Goal: Task Accomplishment & Management: Use online tool/utility

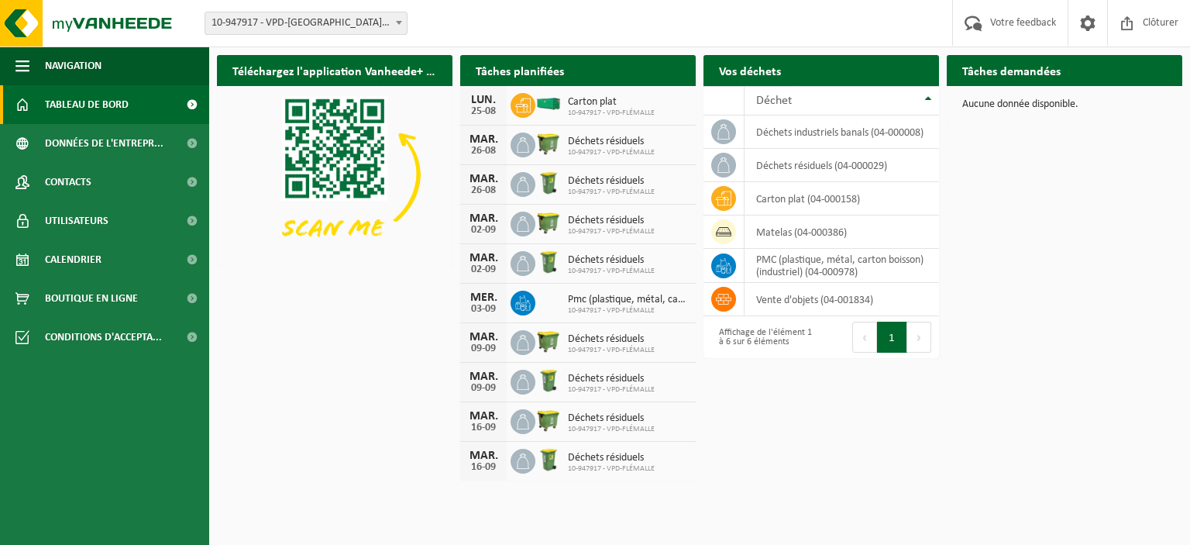
click at [1086, 168] on div "Téléchargez l'application Vanheede+ maintenant! Cachez Tâches planifiées Consul…" at bounding box center [699, 266] width 973 height 439
click at [597, 116] on span "10-947917 - VPD-FLÉMALLE" at bounding box center [611, 112] width 87 height 9
click at [108, 101] on span "Tableau de bord" at bounding box center [87, 104] width 84 height 39
click at [115, 155] on span "Données de l'entrepr..." at bounding box center [104, 143] width 119 height 39
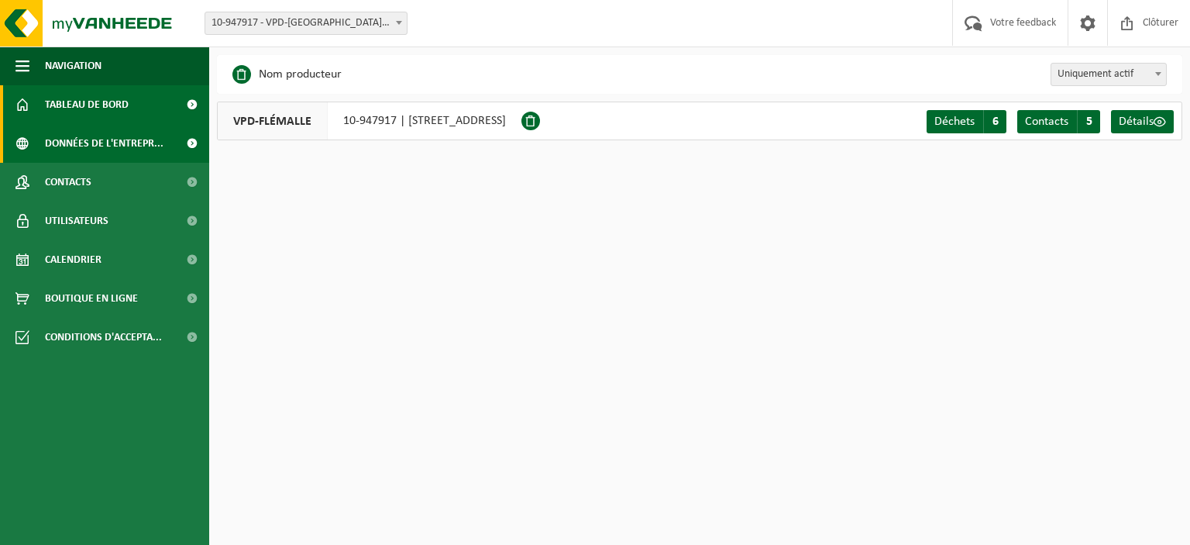
click at [98, 107] on span "Tableau de bord" at bounding box center [87, 104] width 84 height 39
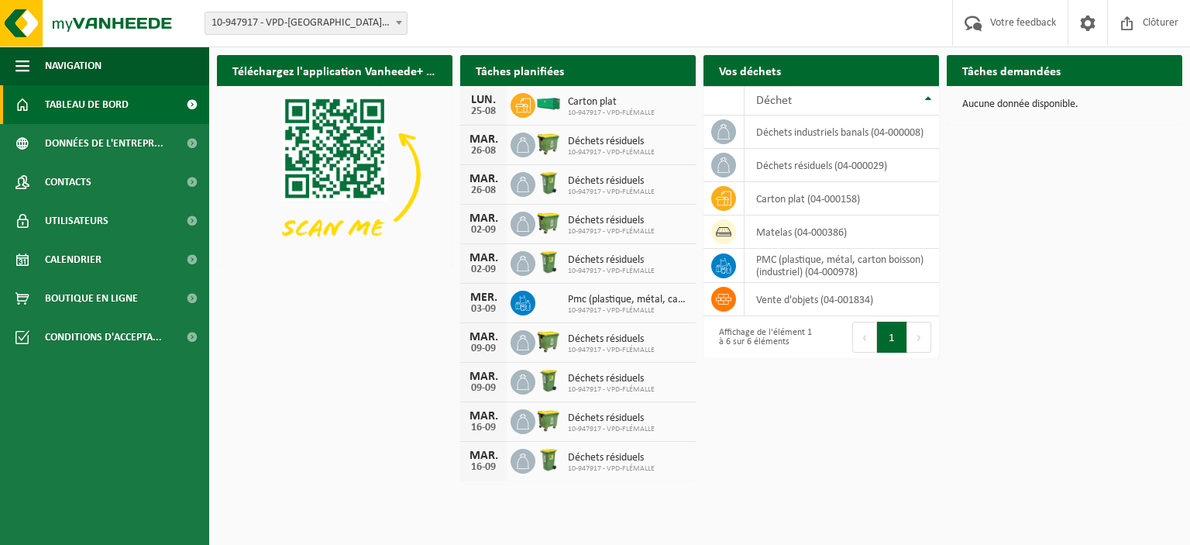
click at [1013, 99] on p "Aucune donnée disponible." at bounding box center [1064, 104] width 205 height 11
click at [1019, 116] on div "Aucune donnée disponible." at bounding box center [1065, 104] width 236 height 37
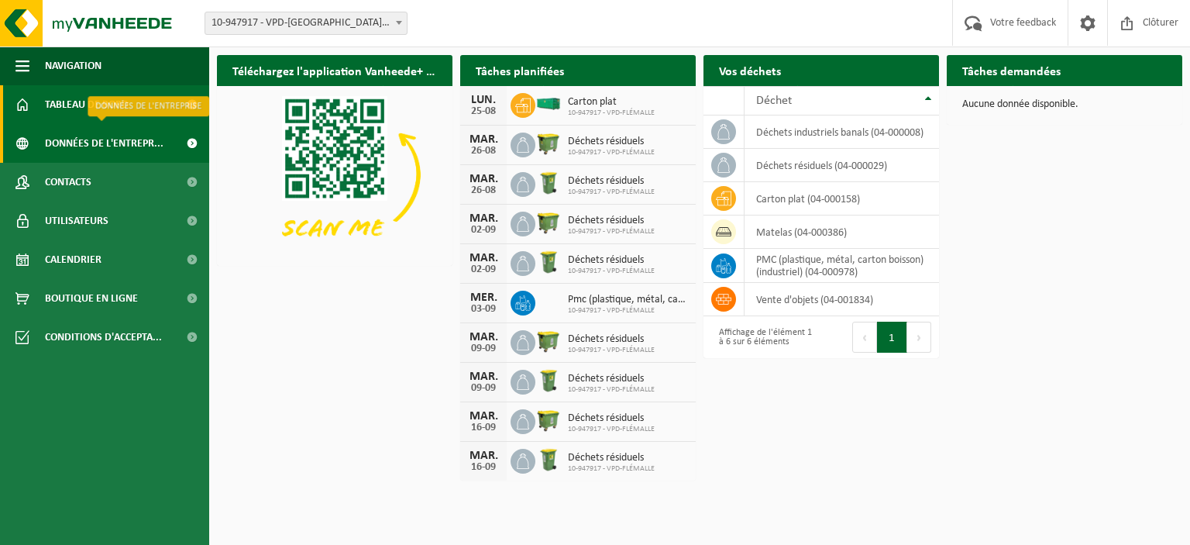
click at [52, 139] on span "Données de l'entrepr..." at bounding box center [104, 143] width 119 height 39
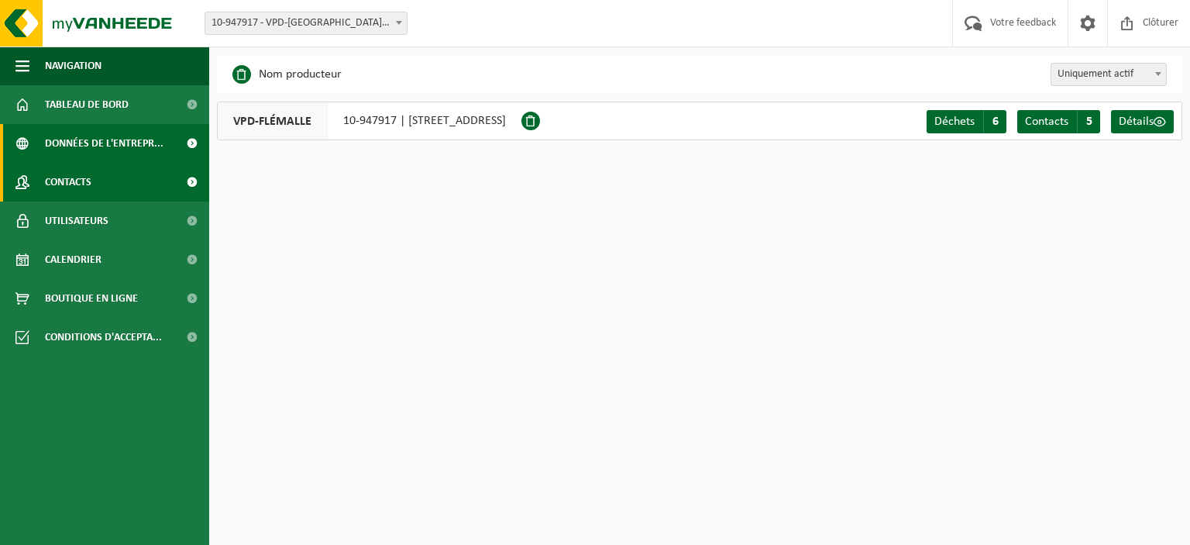
click at [58, 186] on span "Contacts" at bounding box center [68, 182] width 46 height 39
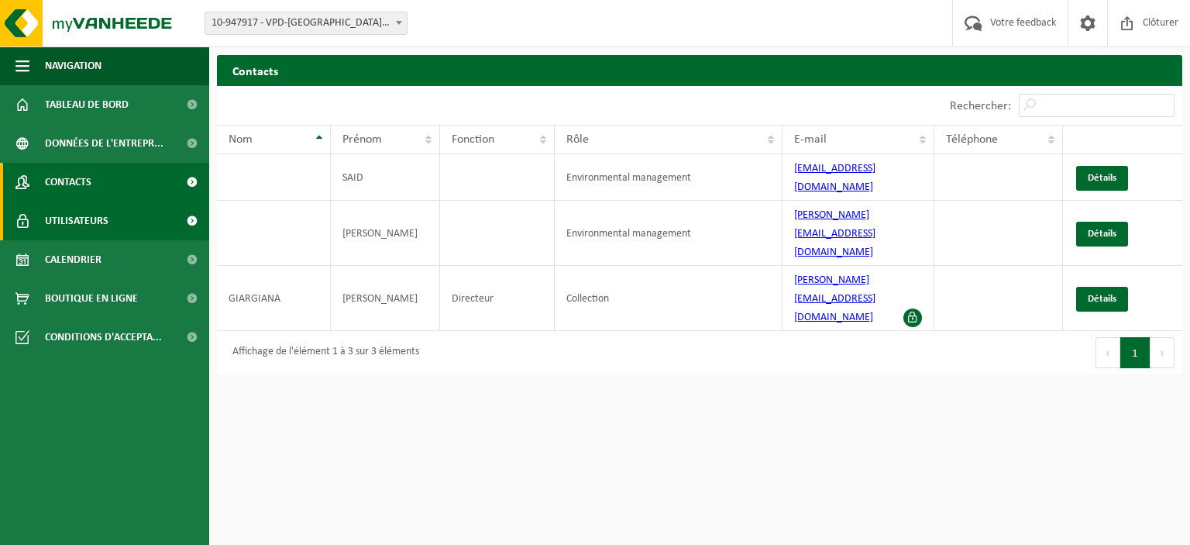
click at [69, 236] on span "Utilisateurs" at bounding box center [77, 220] width 64 height 39
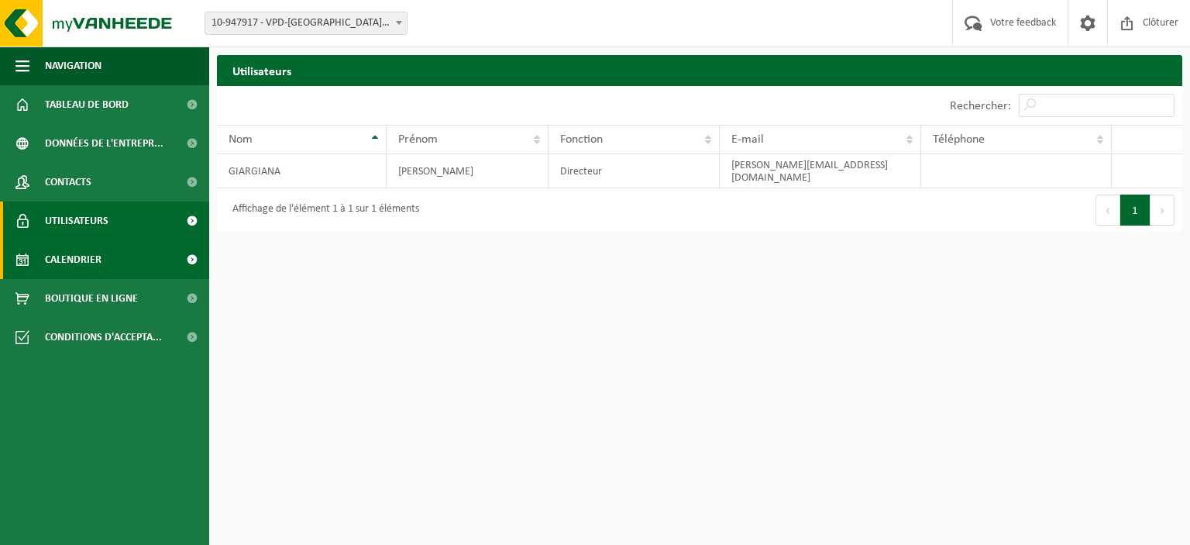
click at [64, 260] on span "Calendrier" at bounding box center [73, 259] width 57 height 39
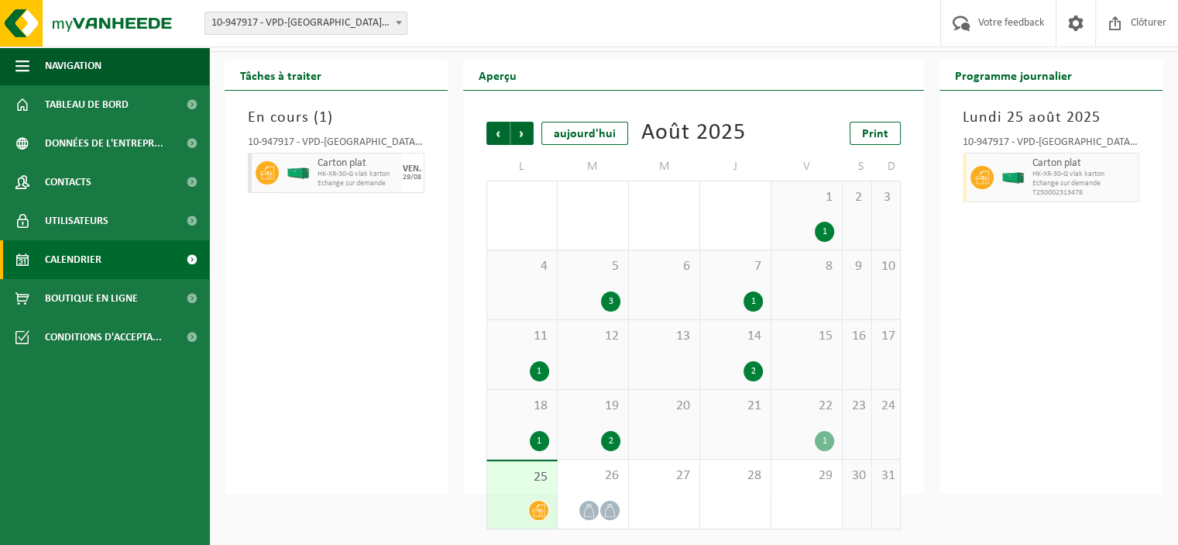
scroll to position [65, 0]
click at [516, 122] on span "Suivant" at bounding box center [522, 133] width 23 height 23
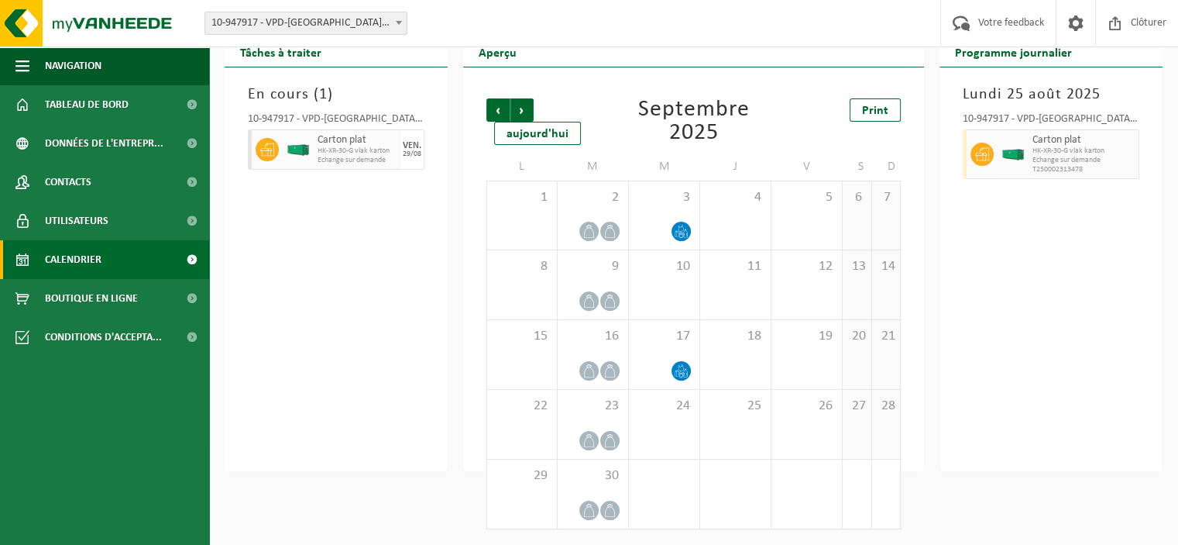
scroll to position [0, 0]
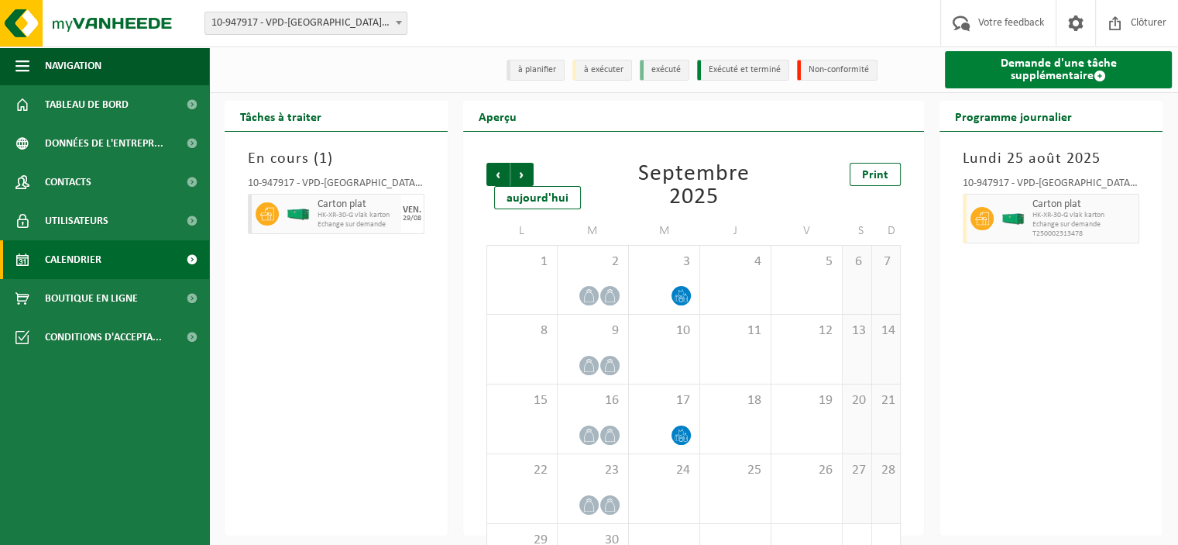
click at [1094, 74] on span at bounding box center [1100, 76] width 12 height 12
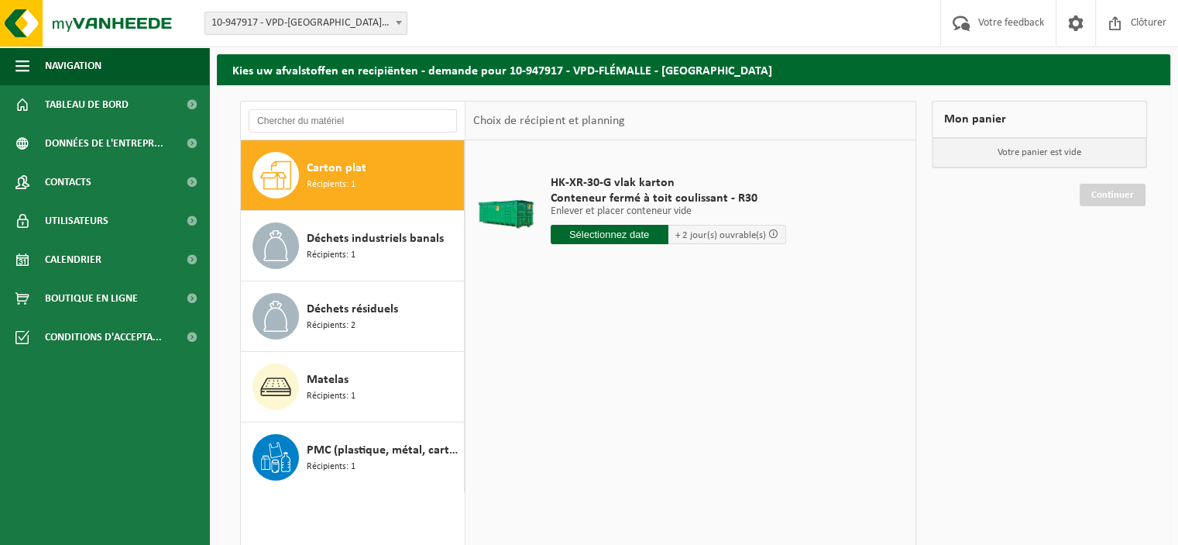
scroll to position [77, 0]
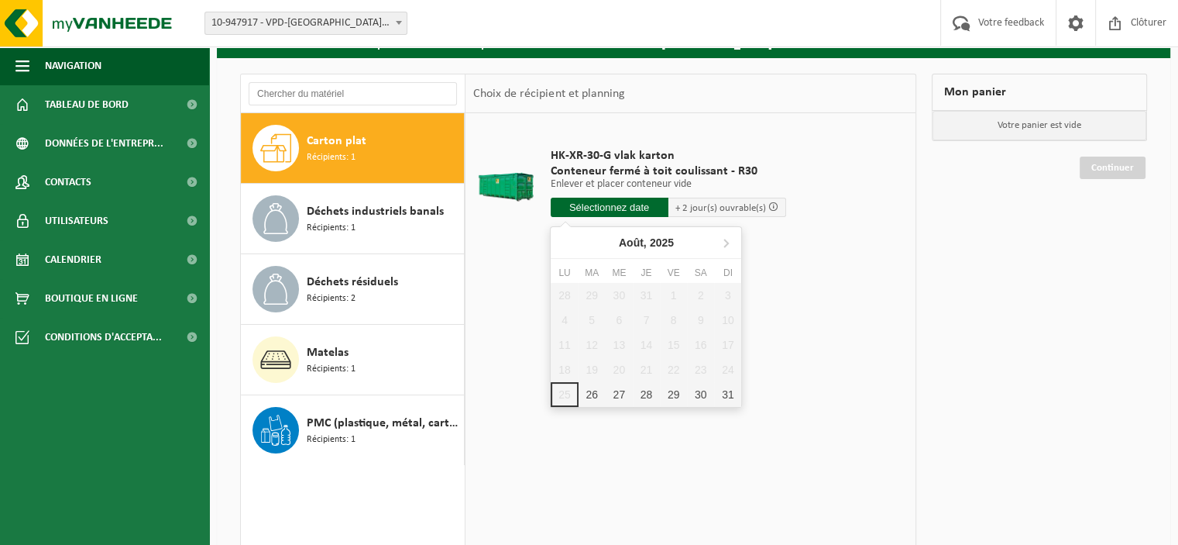
click at [612, 205] on input "text" at bounding box center [610, 207] width 118 height 19
click at [725, 246] on icon at bounding box center [726, 243] width 4 height 8
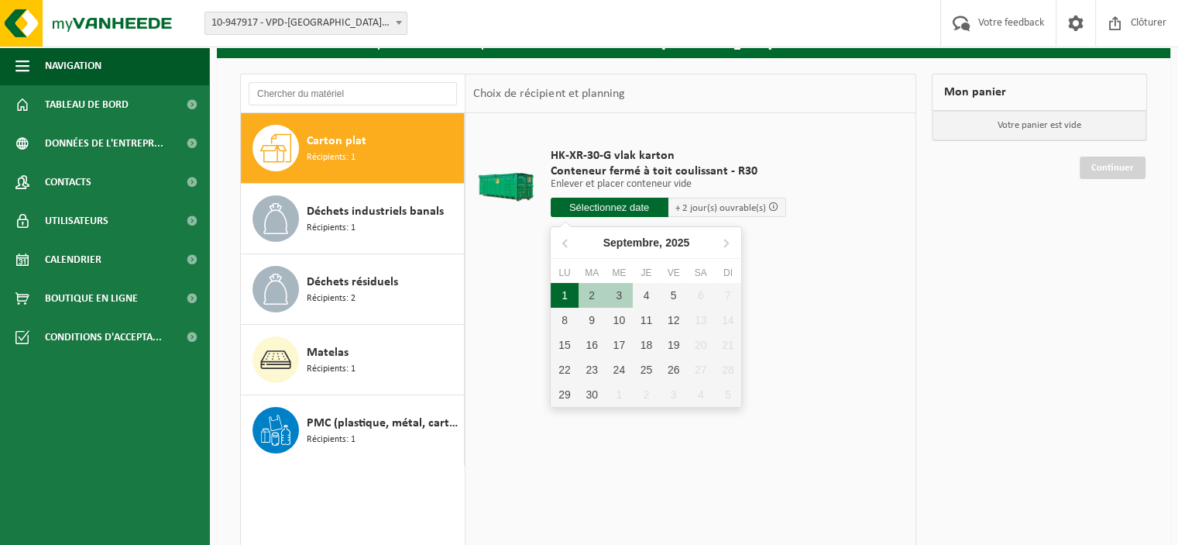
click at [567, 305] on div "1" at bounding box center [564, 295] width 27 height 25
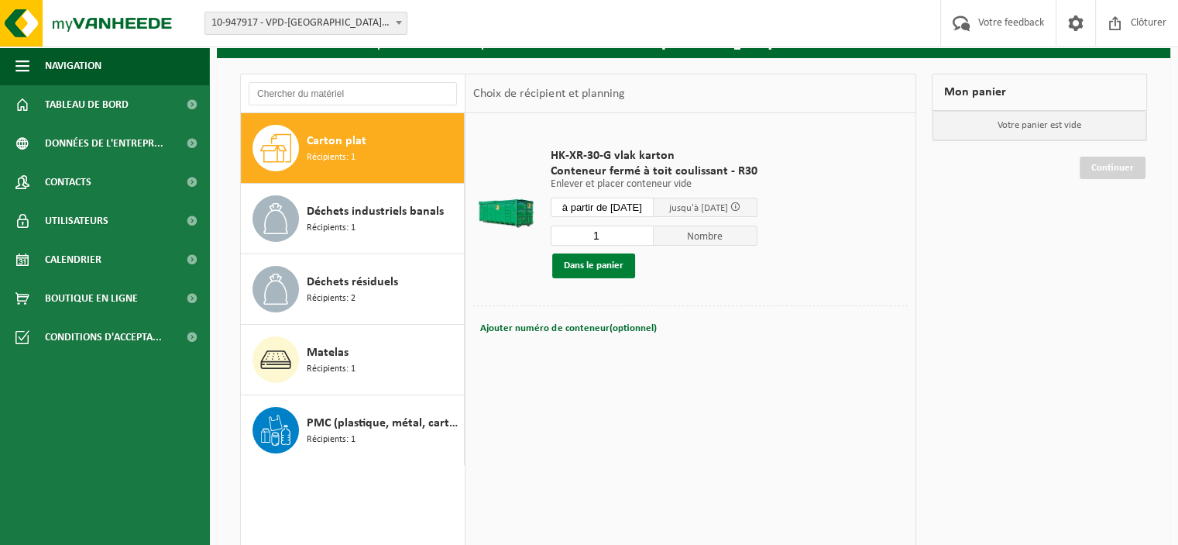
click at [619, 273] on button "Dans le panier" at bounding box center [593, 265] width 83 height 25
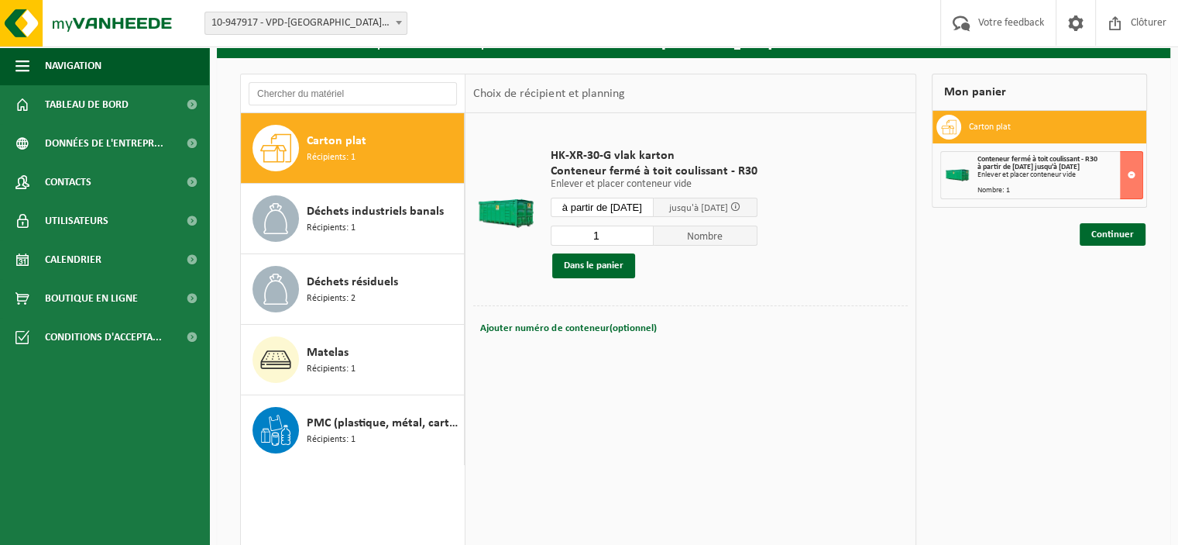
click at [648, 207] on input "à partir de 2025-09-01" at bounding box center [603, 207] width 104 height 19
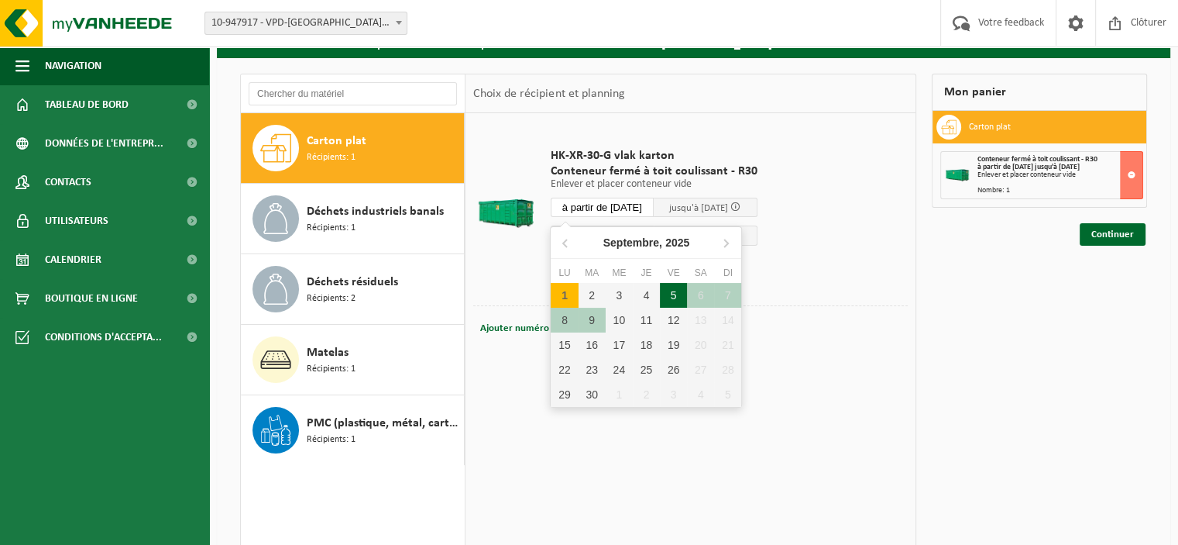
click at [669, 294] on div "5" at bounding box center [673, 295] width 27 height 25
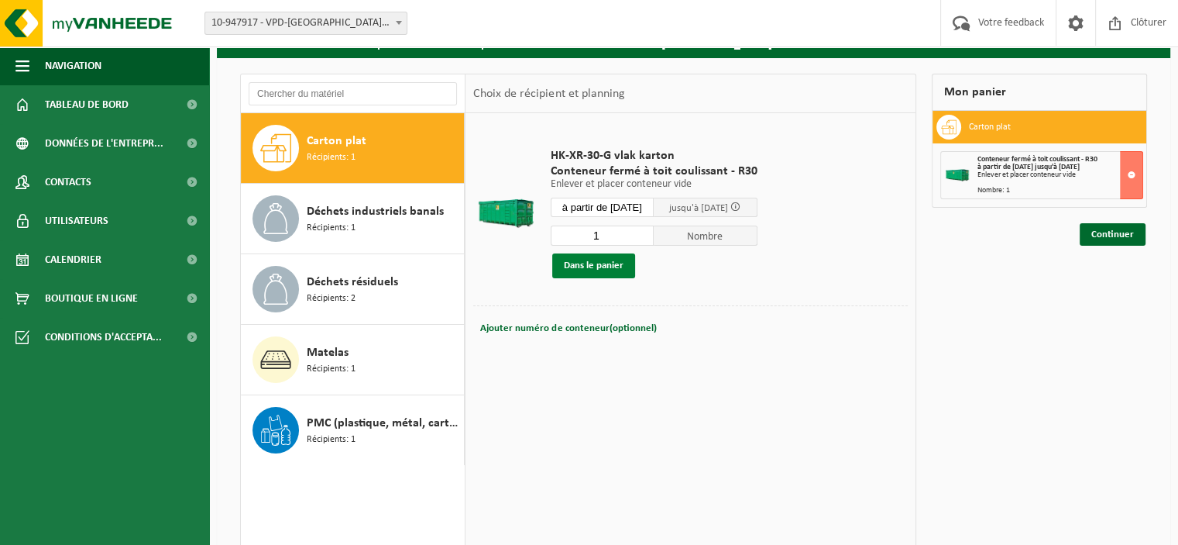
click at [597, 261] on button "Dans le panier" at bounding box center [593, 265] width 83 height 25
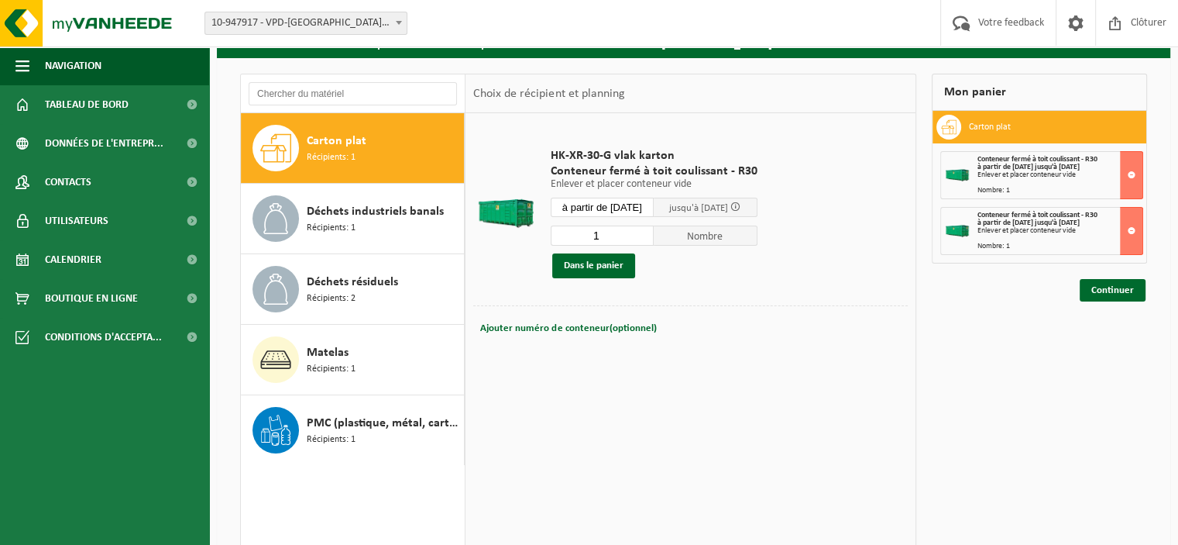
click at [643, 206] on input "à partir de 2025-09-05" at bounding box center [603, 207] width 104 height 19
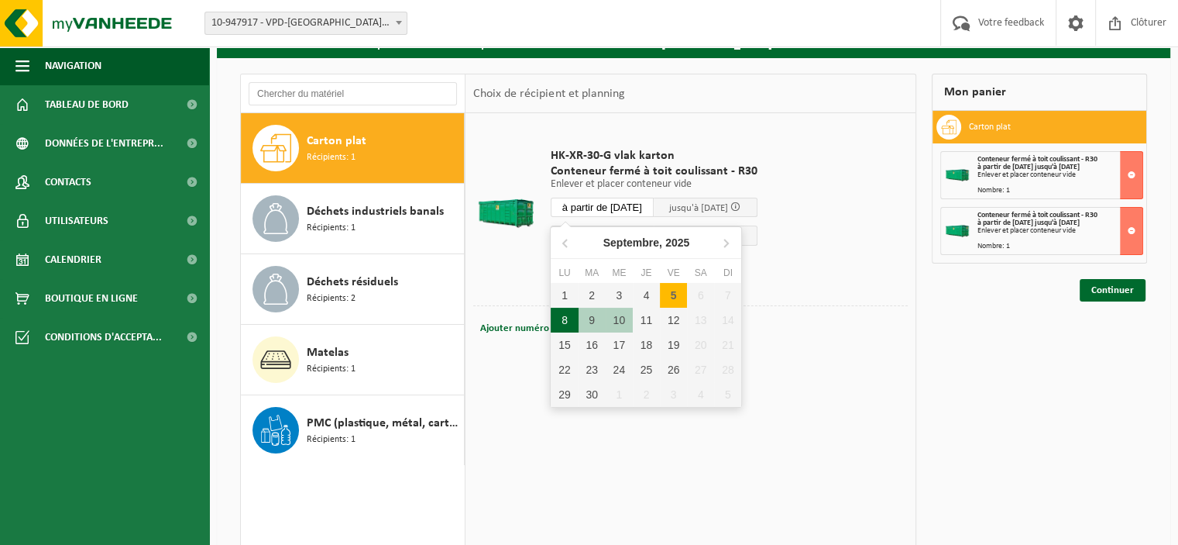
click at [568, 319] on div "8" at bounding box center [564, 320] width 27 height 25
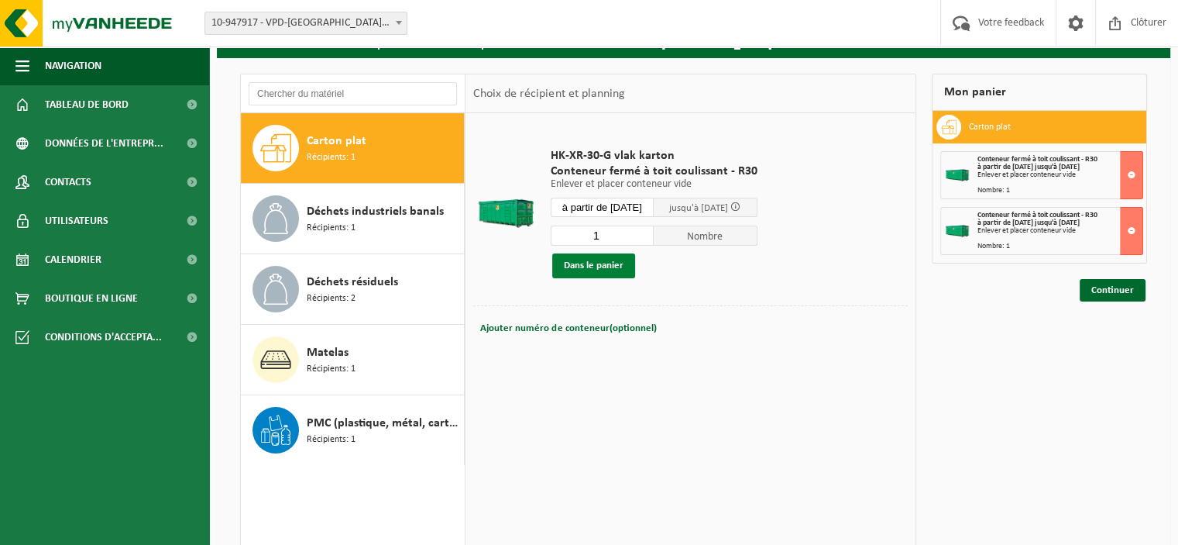
click at [605, 264] on button "Dans le panier" at bounding box center [593, 265] width 83 height 25
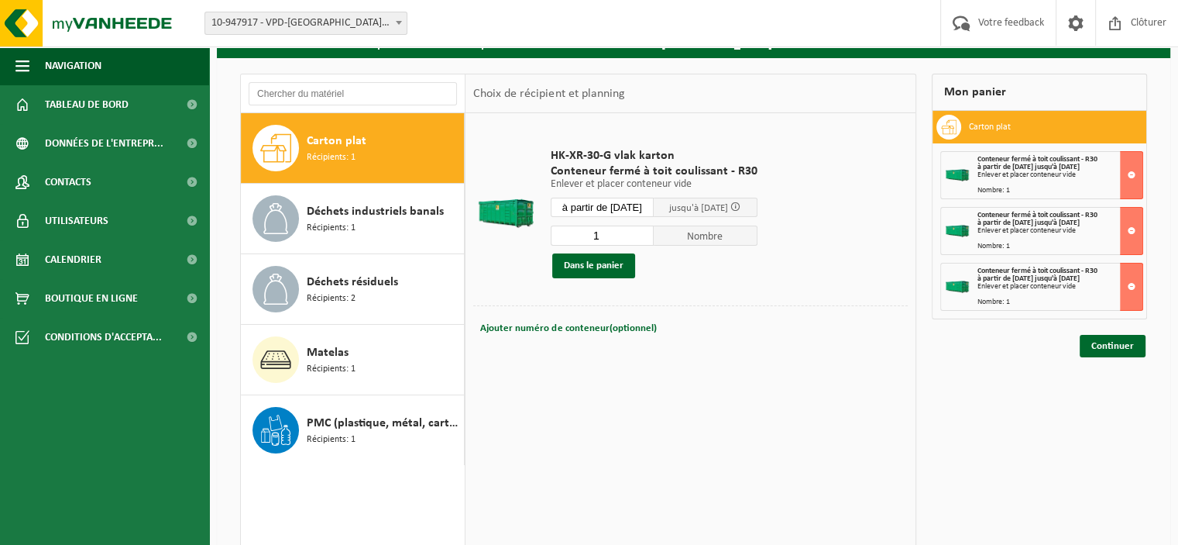
click at [625, 201] on input "à partir de 2025-09-08" at bounding box center [603, 207] width 104 height 19
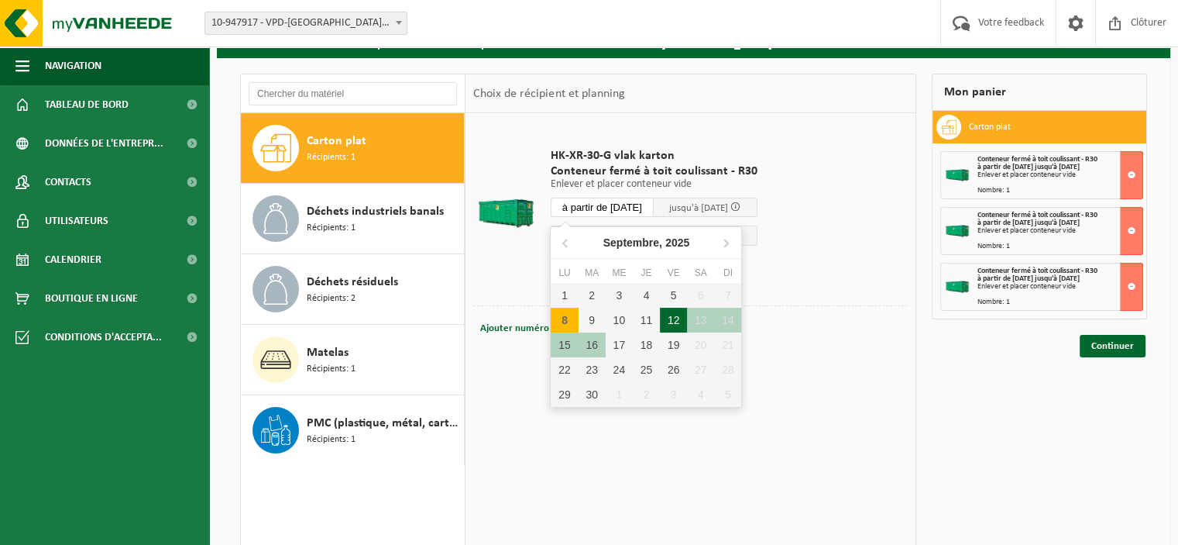
click at [665, 314] on div "12" at bounding box center [673, 320] width 27 height 25
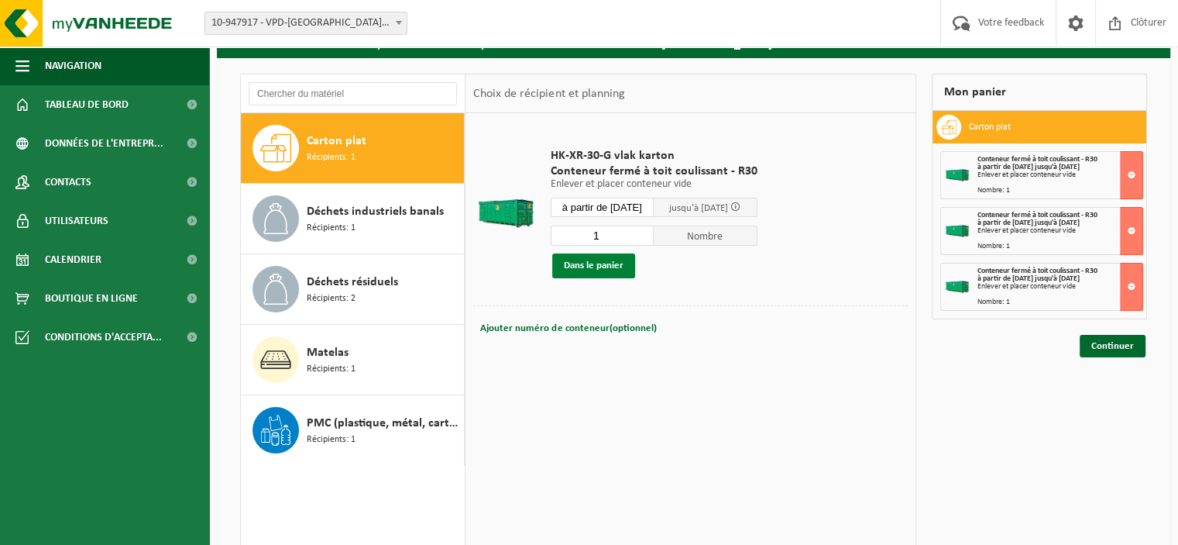
click at [606, 258] on button "Dans le panier" at bounding box center [593, 265] width 83 height 25
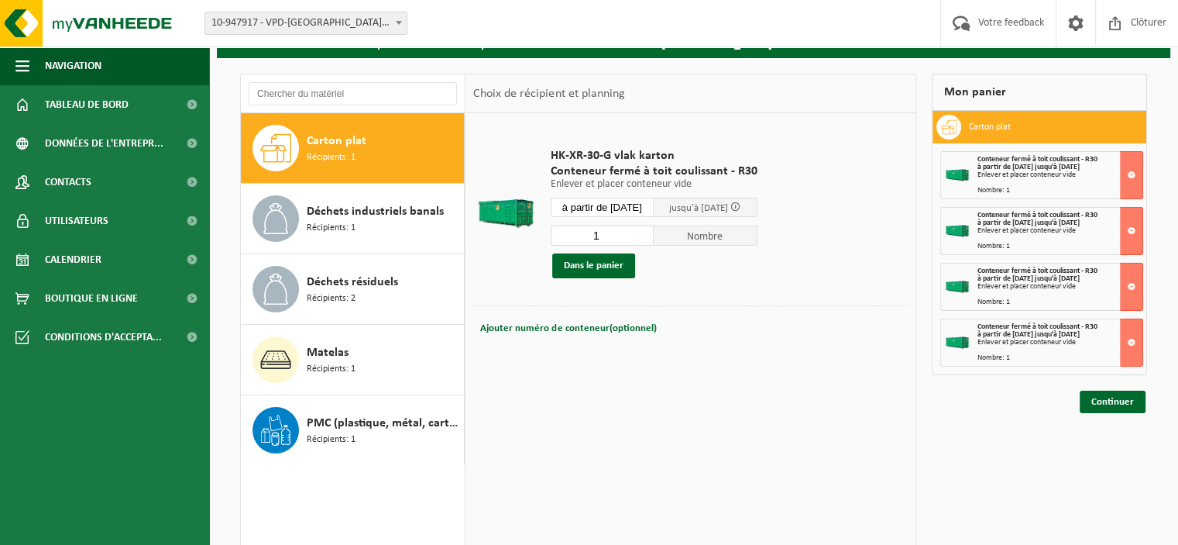
click at [645, 203] on input "à partir de 2025-09-12" at bounding box center [603, 207] width 104 height 19
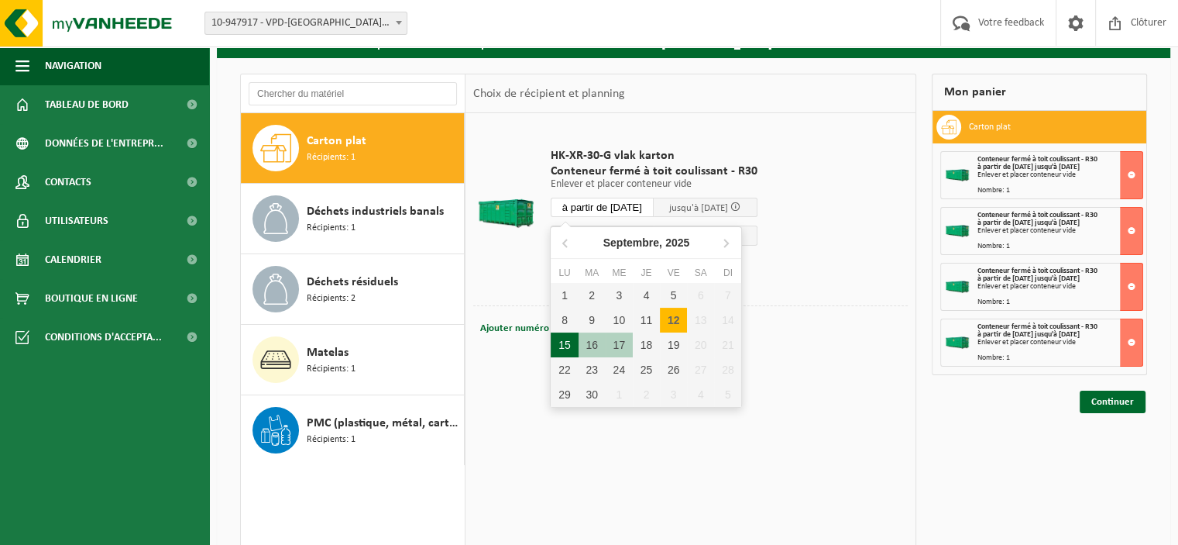
click at [570, 338] on div "15" at bounding box center [564, 344] width 27 height 25
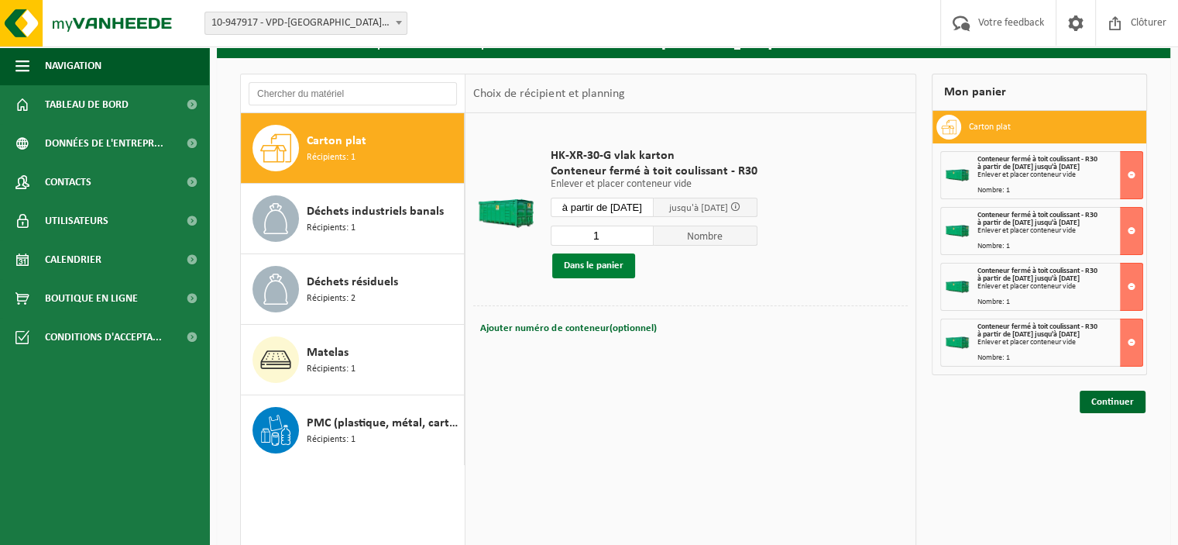
click at [617, 260] on button "Dans le panier" at bounding box center [593, 265] width 83 height 25
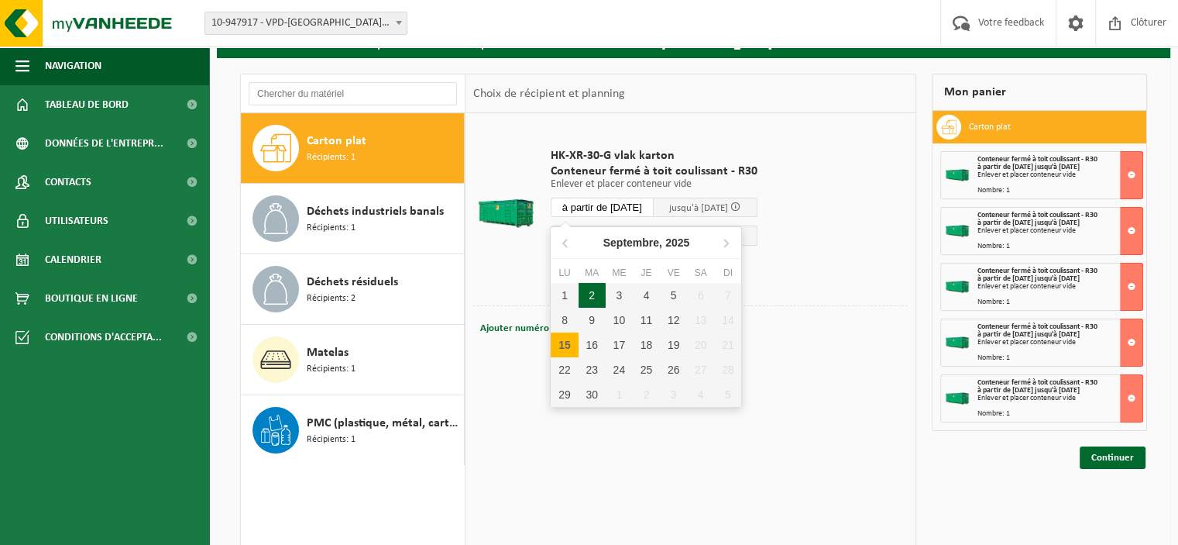
click at [648, 203] on input "à partir de 2025-09-15" at bounding box center [603, 207] width 104 height 19
click at [672, 340] on div "19" at bounding box center [673, 344] width 27 height 25
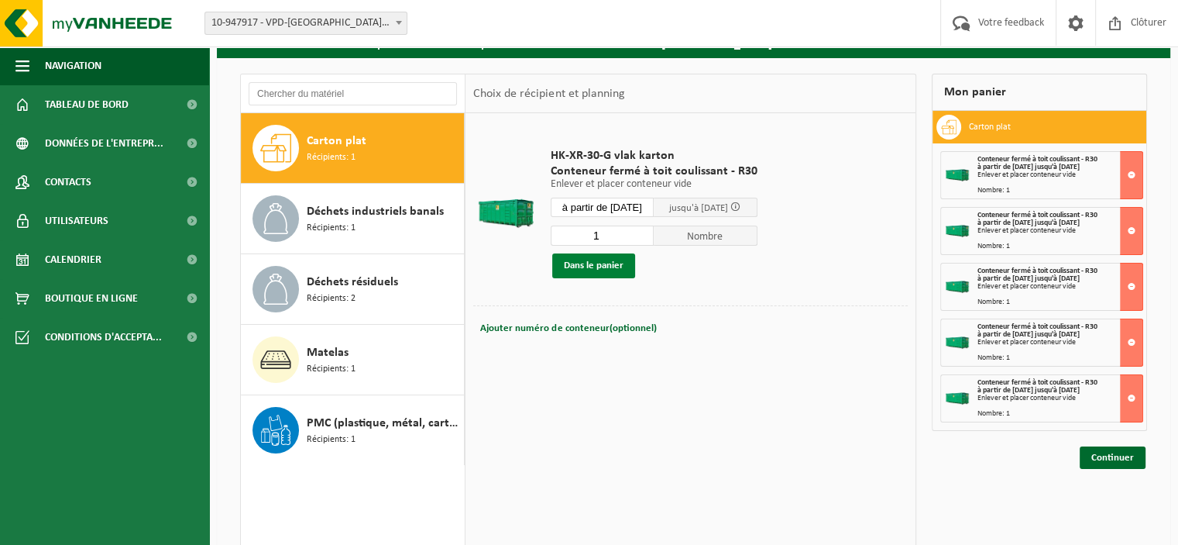
click at [601, 258] on button "Dans le panier" at bounding box center [593, 265] width 83 height 25
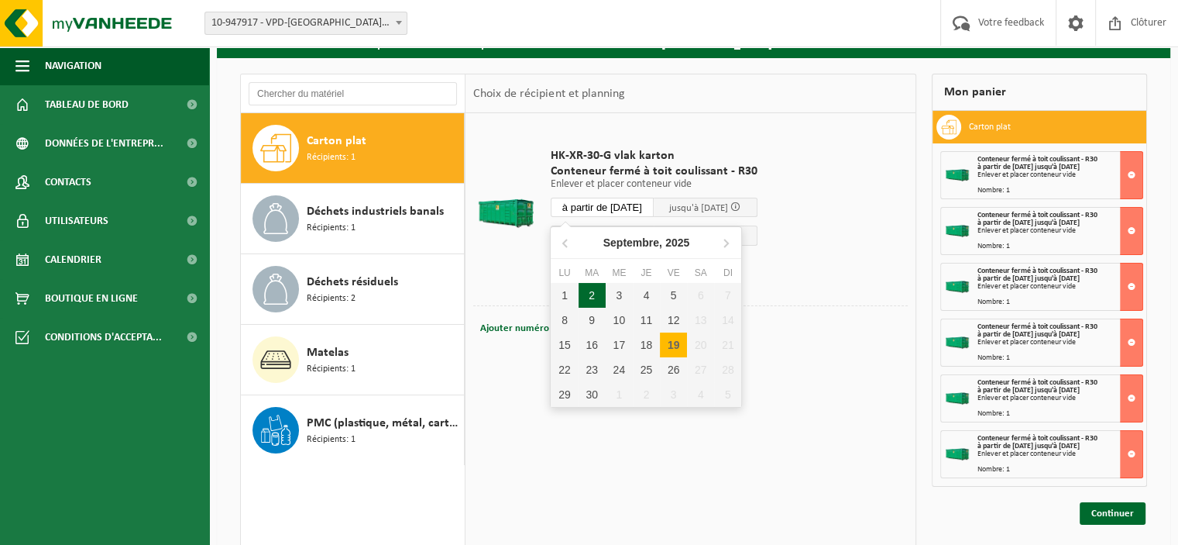
click at [624, 204] on input "à partir de 2025-09-19" at bounding box center [603, 207] width 104 height 19
click at [563, 366] on div "22" at bounding box center [564, 369] width 27 height 25
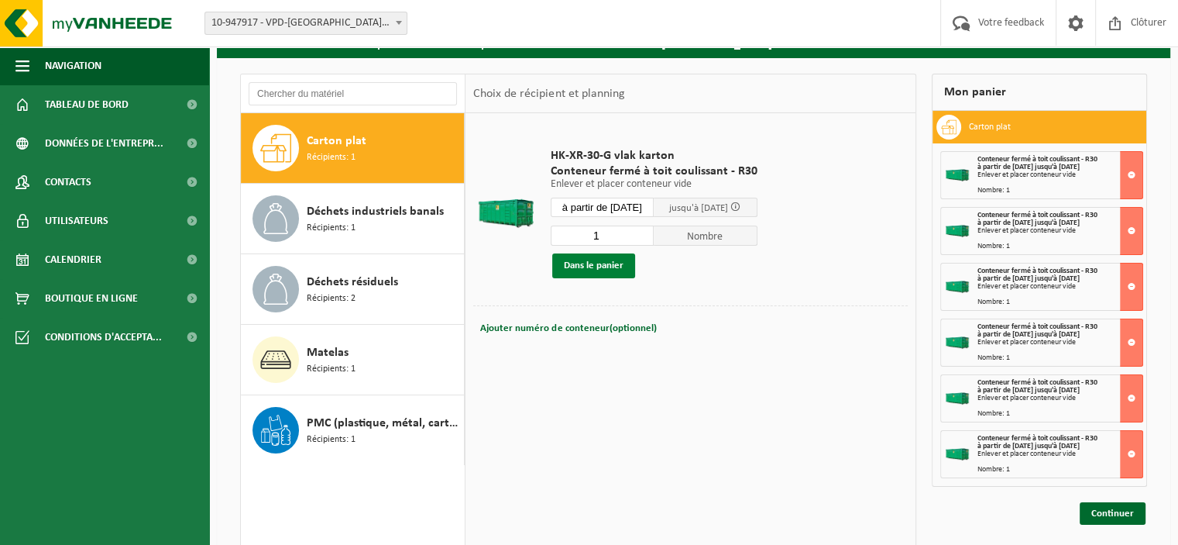
click at [610, 263] on button "Dans le panier" at bounding box center [593, 265] width 83 height 25
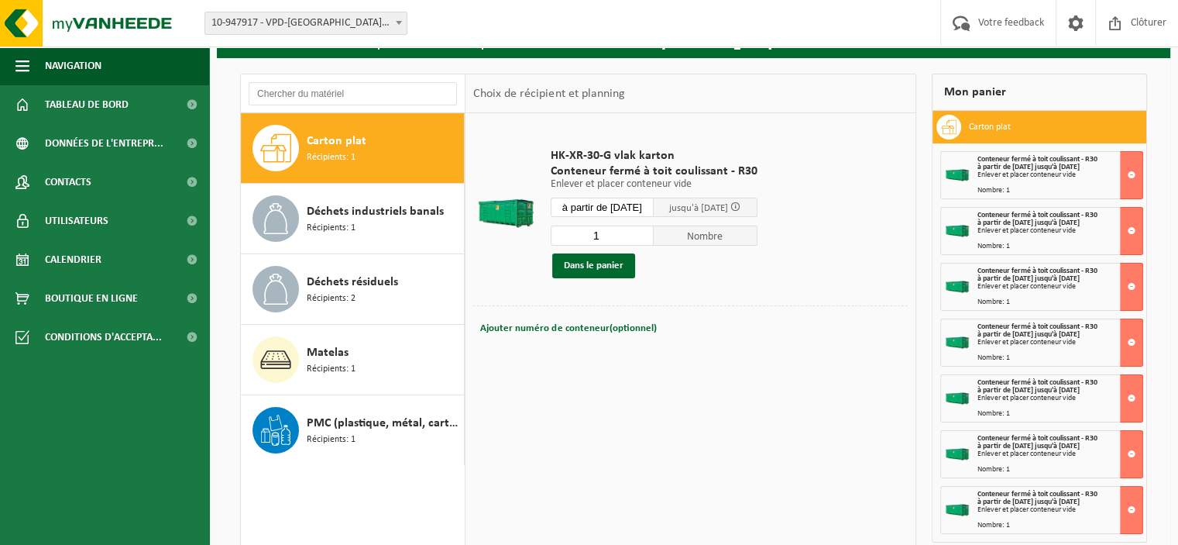
click at [645, 201] on input "à partir de 2025-09-22" at bounding box center [603, 207] width 104 height 19
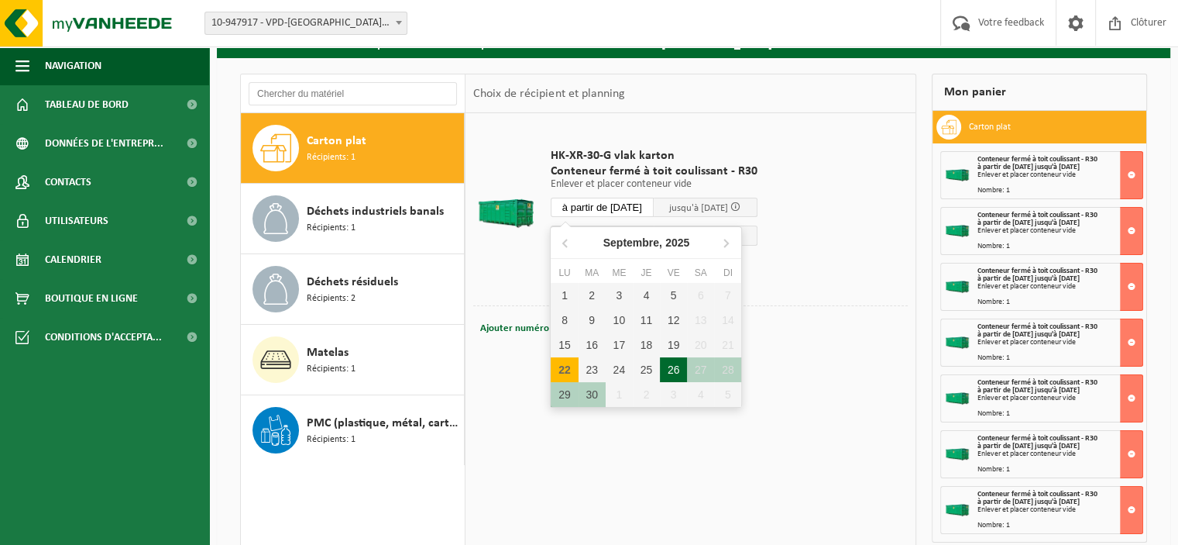
click at [677, 366] on div "26" at bounding box center [673, 369] width 27 height 25
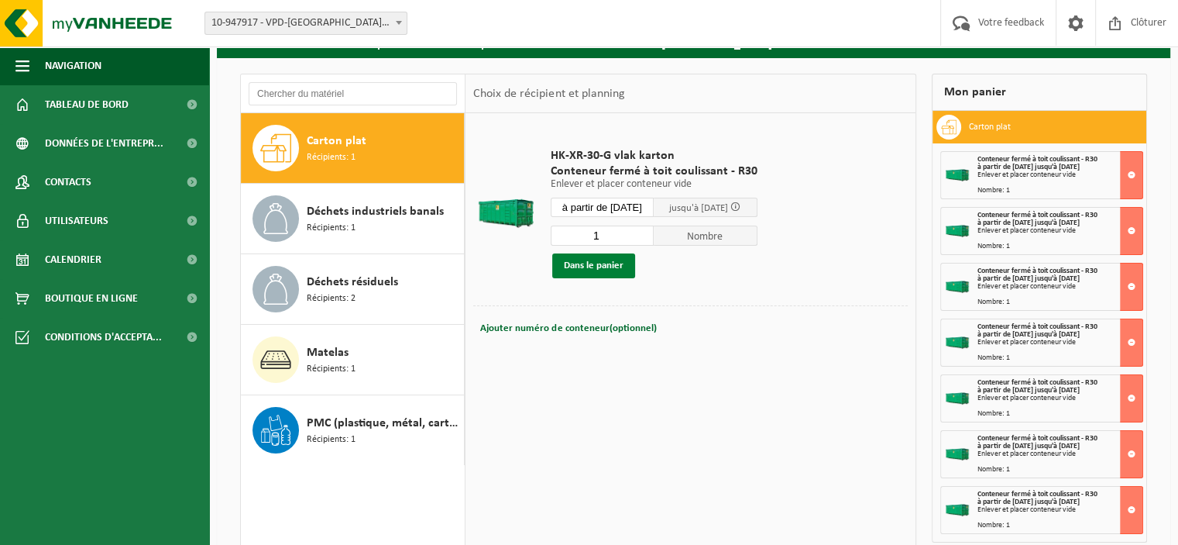
click at [576, 263] on button "Dans le panier" at bounding box center [593, 265] width 83 height 25
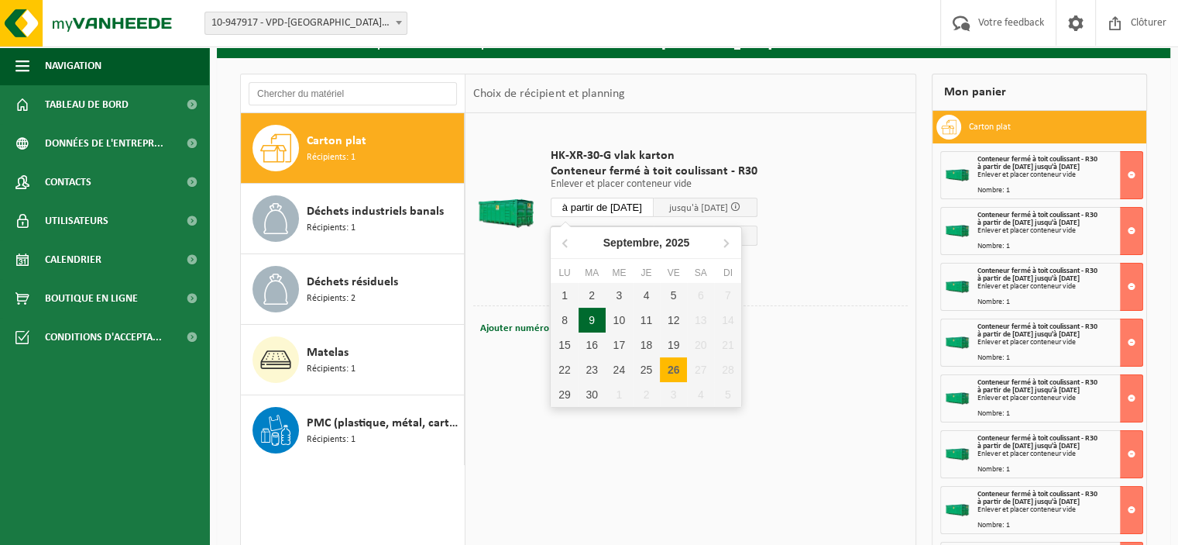
drag, startPoint x: 635, startPoint y: 198, endPoint x: 635, endPoint y: 215, distance: 17.8
click at [635, 198] on input "à partir de 2025-09-26" at bounding box center [603, 207] width 104 height 19
click at [559, 390] on div "29" at bounding box center [564, 394] width 27 height 25
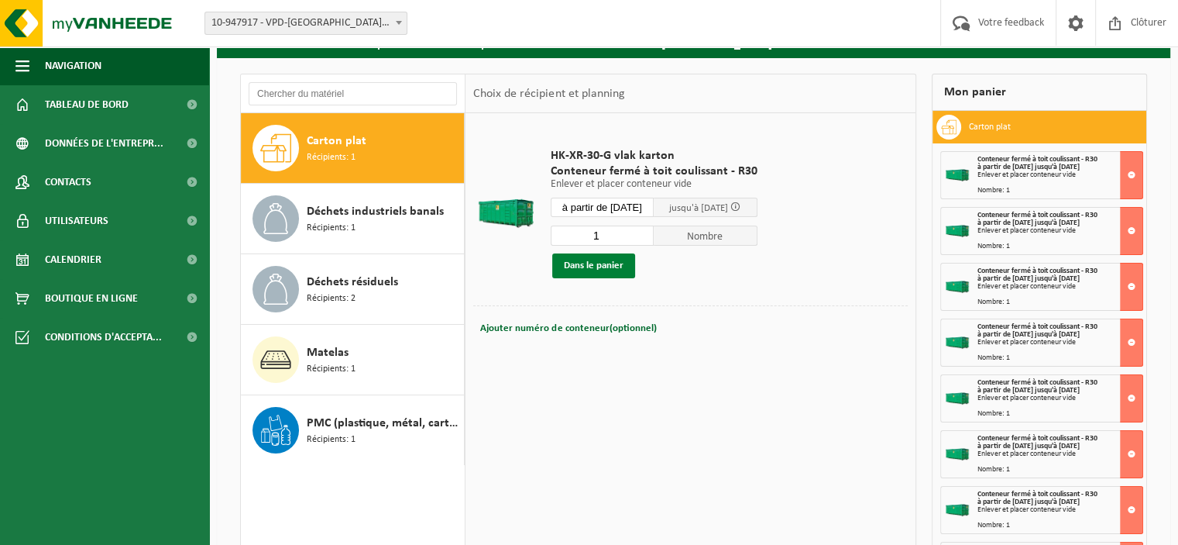
click at [593, 265] on button "Dans le panier" at bounding box center [593, 265] width 83 height 25
click at [638, 211] on input "à partir de 2025-09-29" at bounding box center [603, 207] width 104 height 19
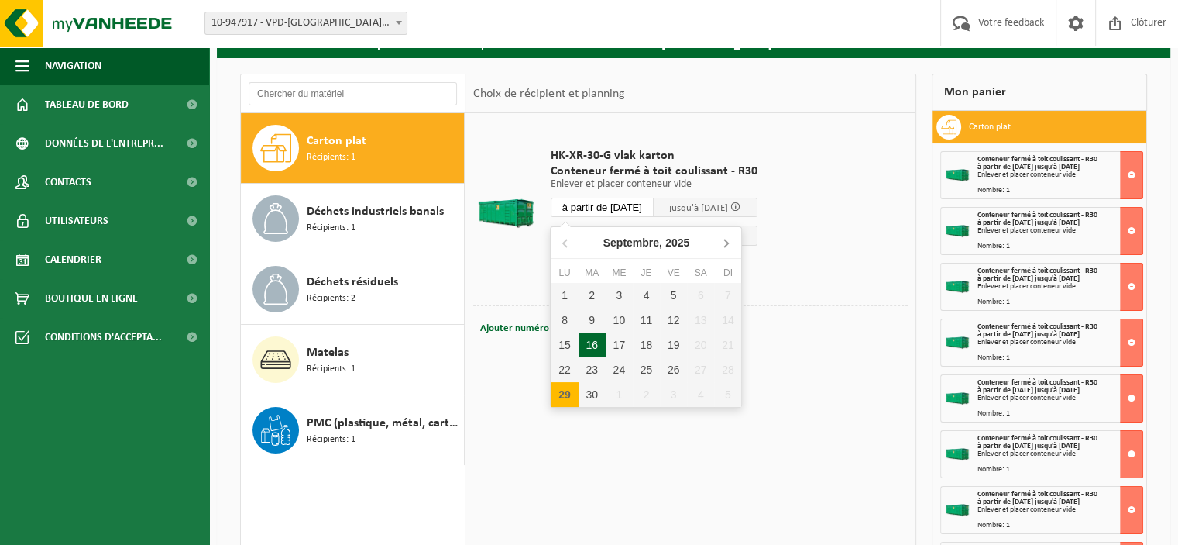
click at [727, 242] on icon at bounding box center [725, 242] width 25 height 25
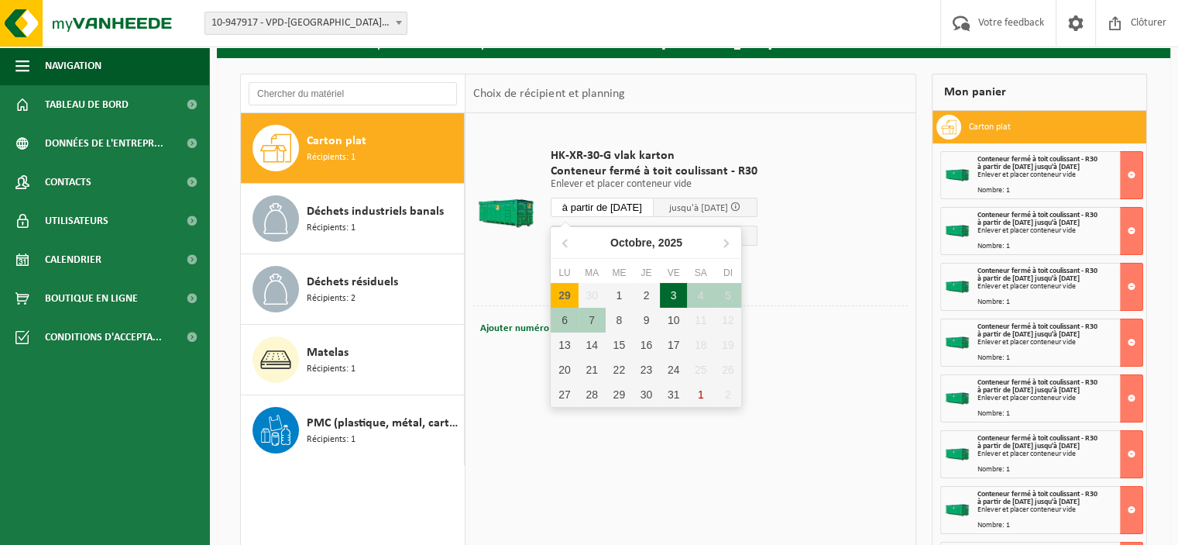
click at [669, 294] on div "3" at bounding box center [673, 295] width 27 height 25
type input "à partir de 2025-10-03"
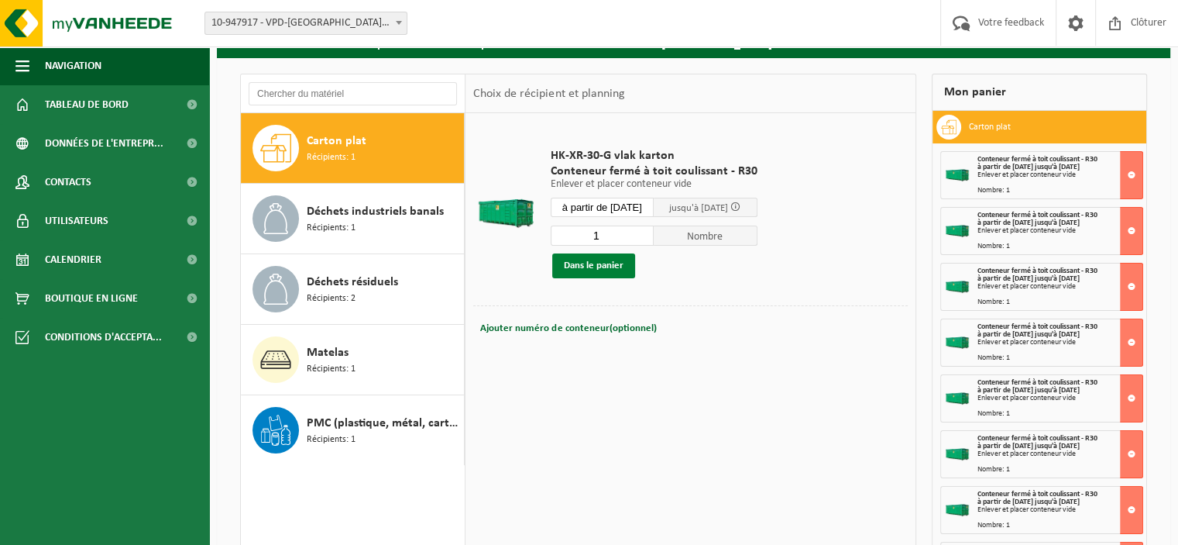
click at [605, 262] on button "Dans le panier" at bounding box center [593, 265] width 83 height 25
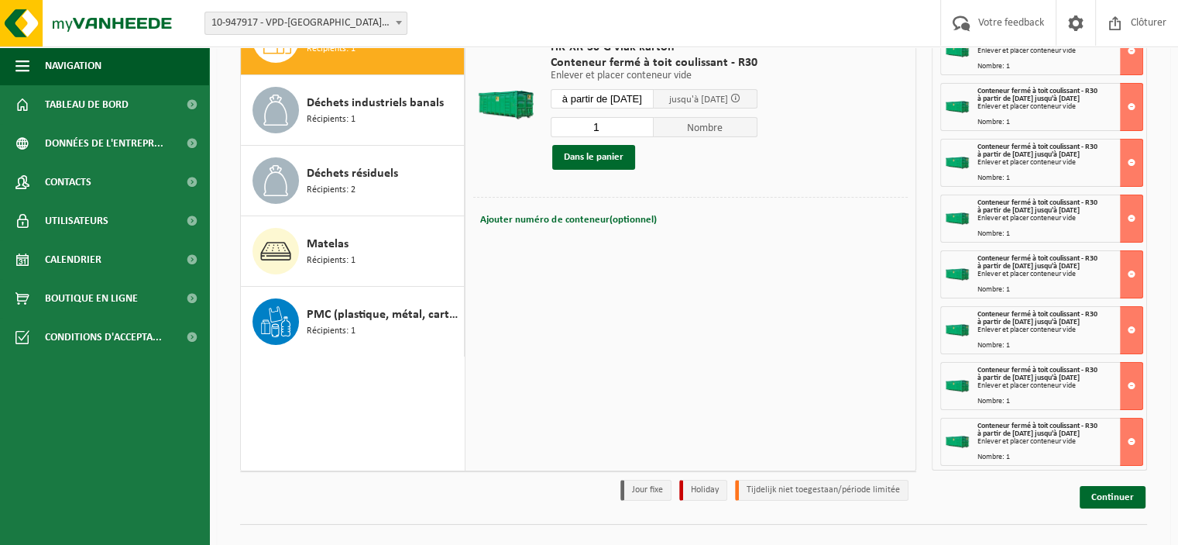
scroll to position [211, 0]
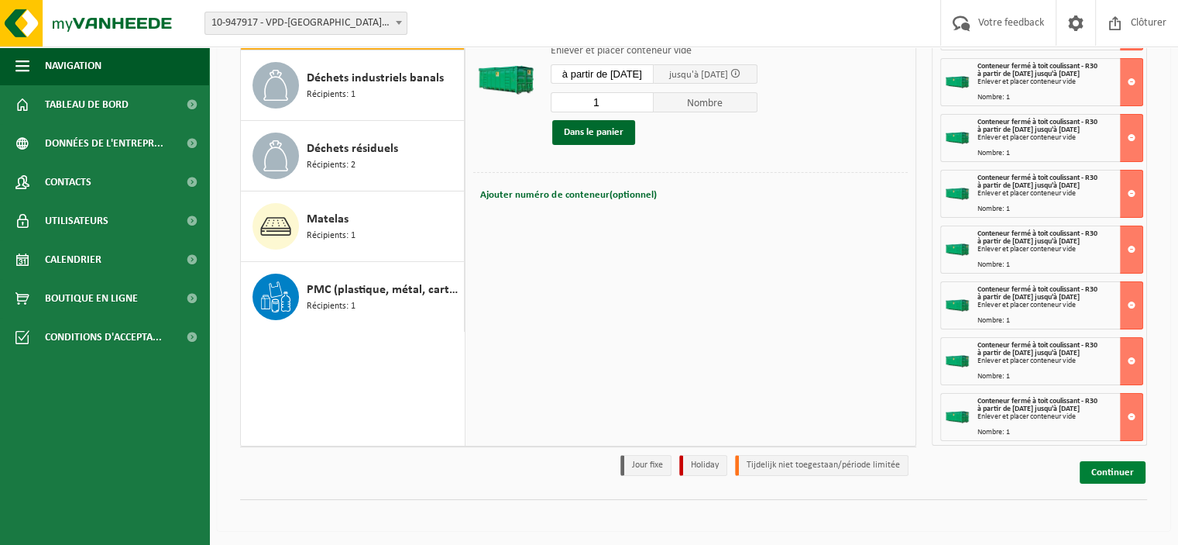
click at [1102, 470] on link "Continuer" at bounding box center [1113, 472] width 66 height 22
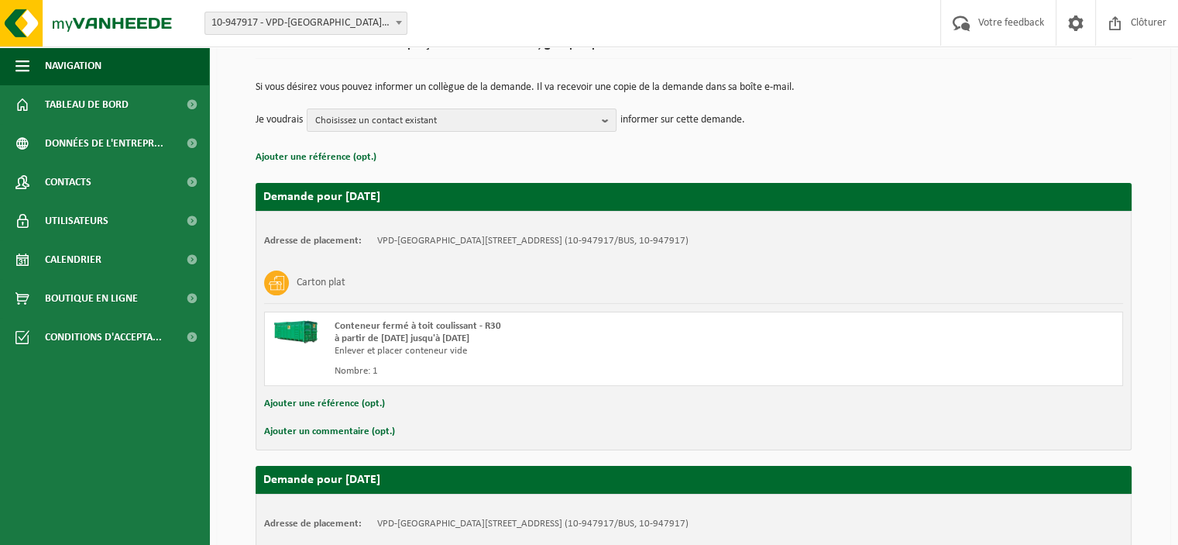
scroll to position [155, 0]
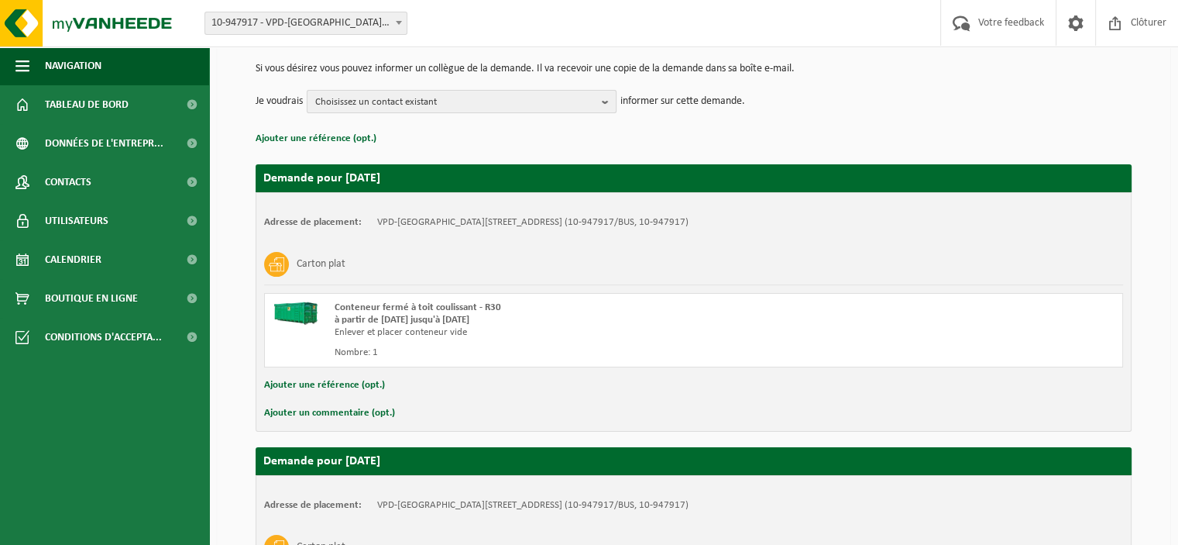
click at [521, 95] on span "Choisissez un contact existant" at bounding box center [455, 102] width 280 height 23
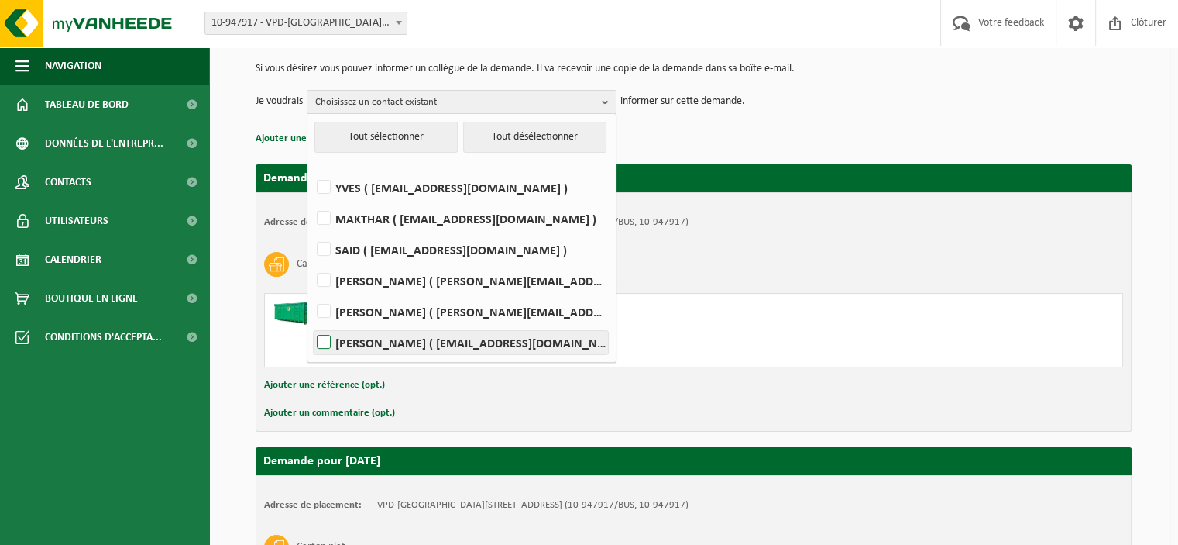
click at [325, 337] on label "KOEN MOYSON ( koen.m@vpd.eu )" at bounding box center [461, 342] width 294 height 23
click at [311, 323] on input "KOEN MOYSON ( koen.m@vpd.eu )" at bounding box center [311, 322] width 1 height 1
checkbox input "true"
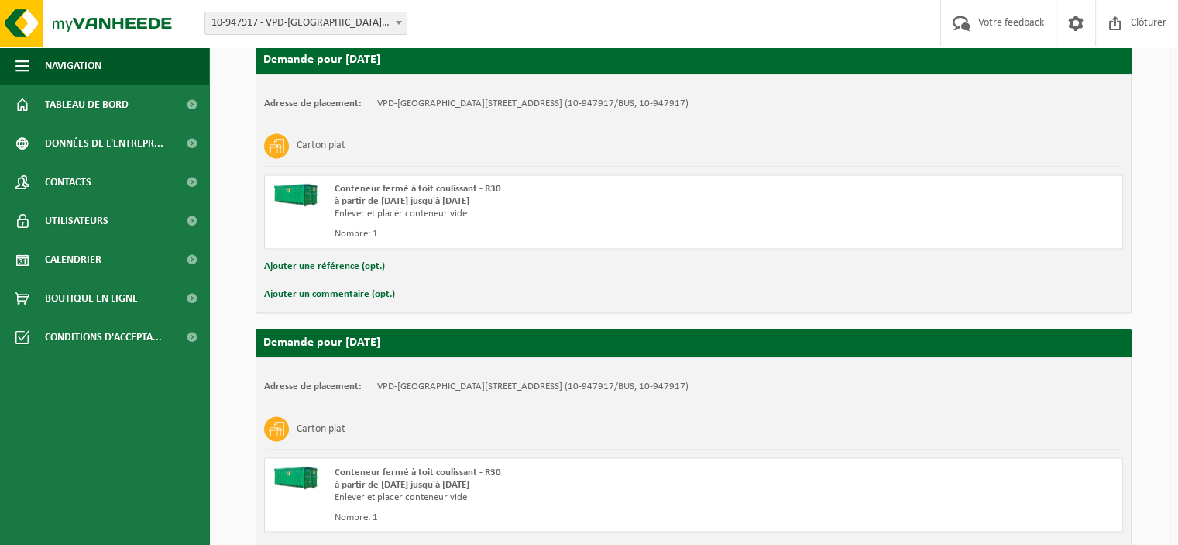
scroll to position [2656, 0]
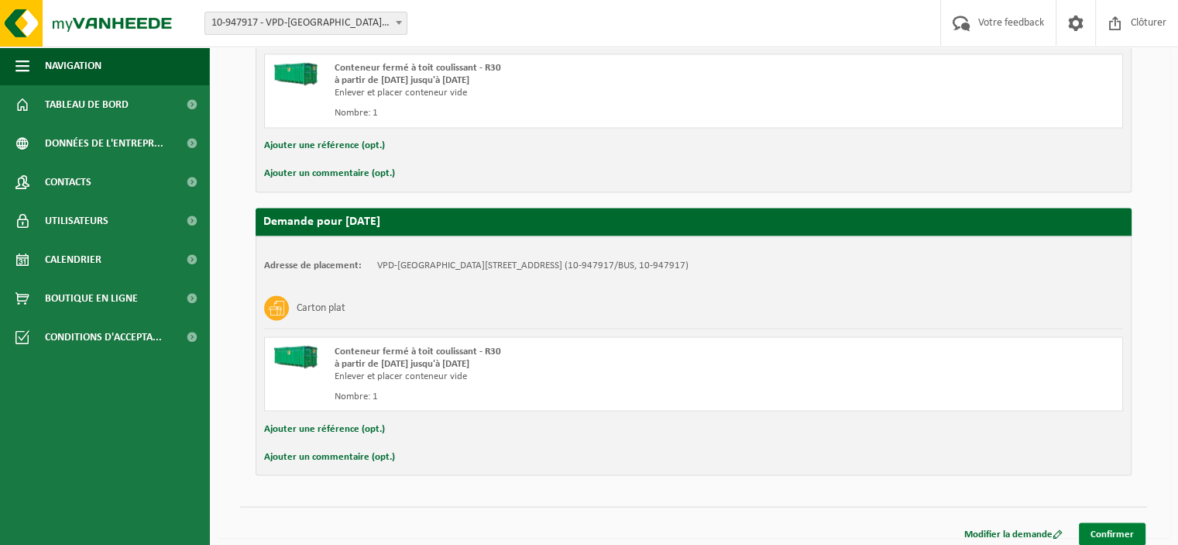
click at [1103, 522] on link "Confirmer" at bounding box center [1112, 533] width 67 height 22
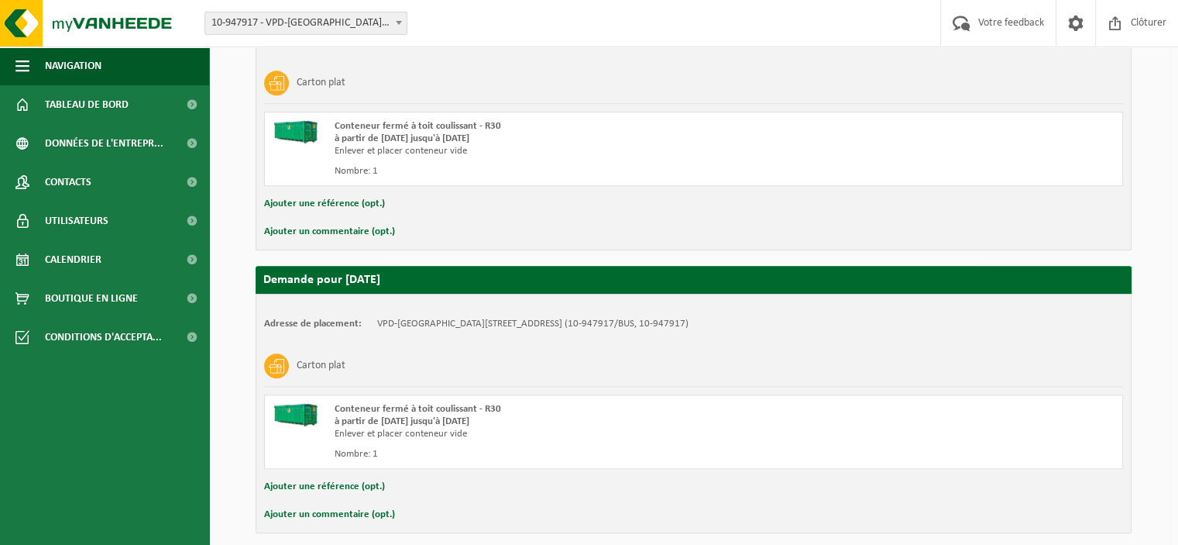
scroll to position [952, 0]
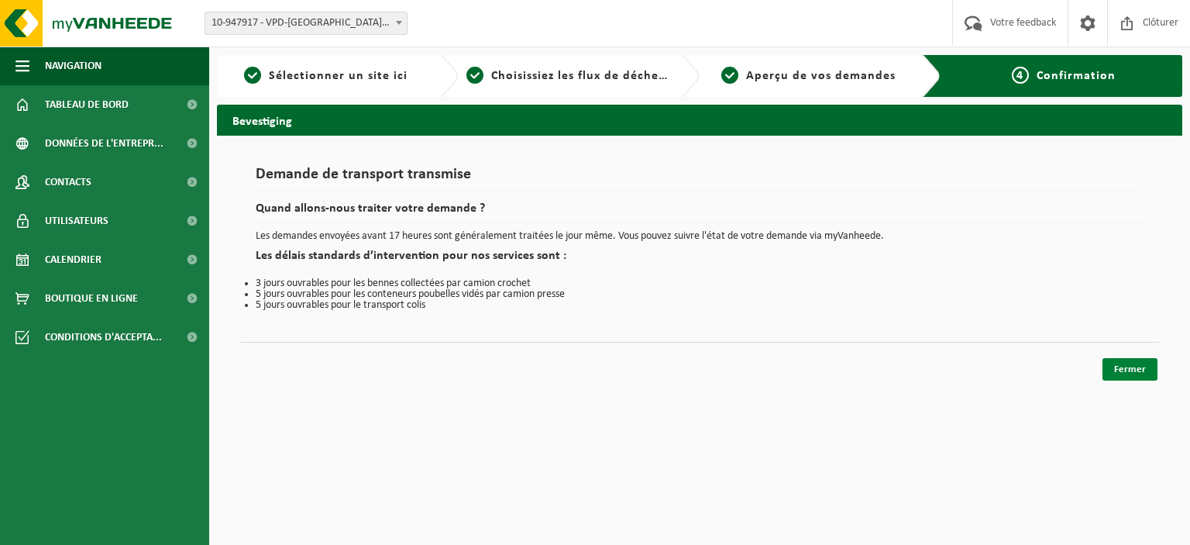
click at [1128, 369] on link "Fermer" at bounding box center [1129, 369] width 55 height 22
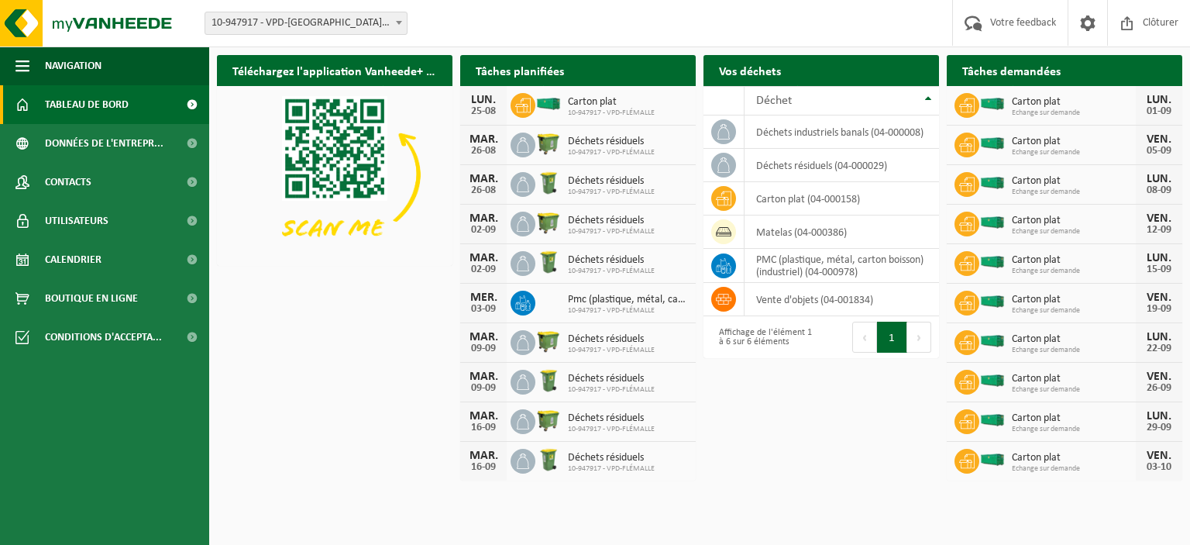
click at [858, 408] on div "Téléchargez l'application Vanheede+ maintenant! Cachez Tâches planifiées Consul…" at bounding box center [699, 266] width 973 height 439
